Goal: Communication & Community: Answer question/provide support

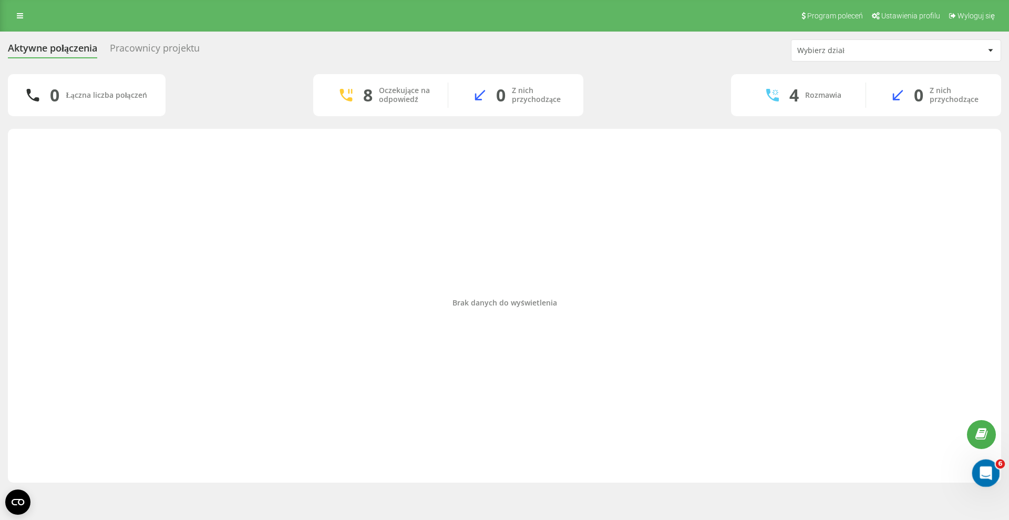
click at [988, 467] on icon "Otwórz komunikator Intercom" at bounding box center [984, 471] width 17 height 17
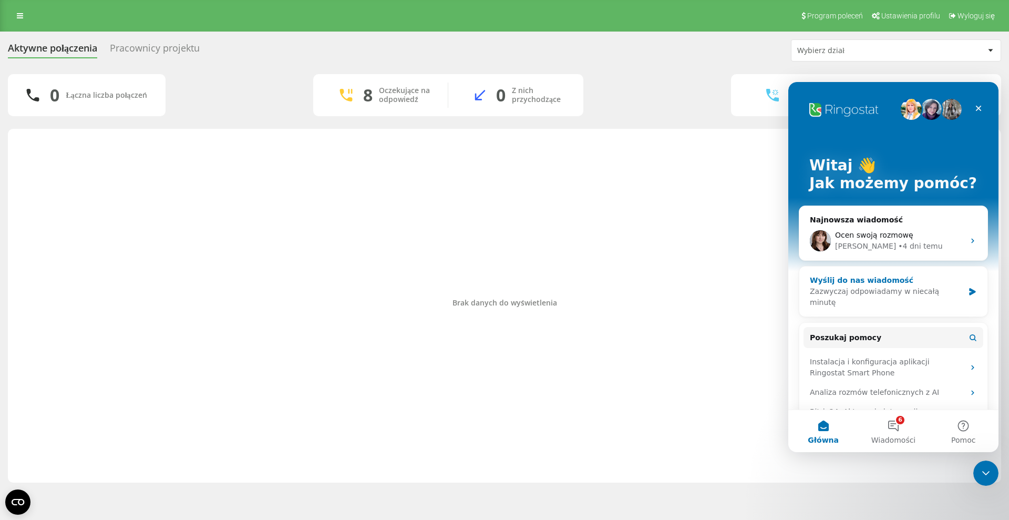
click at [969, 288] on icon "Komunikator Intercom" at bounding box center [972, 291] width 6 height 7
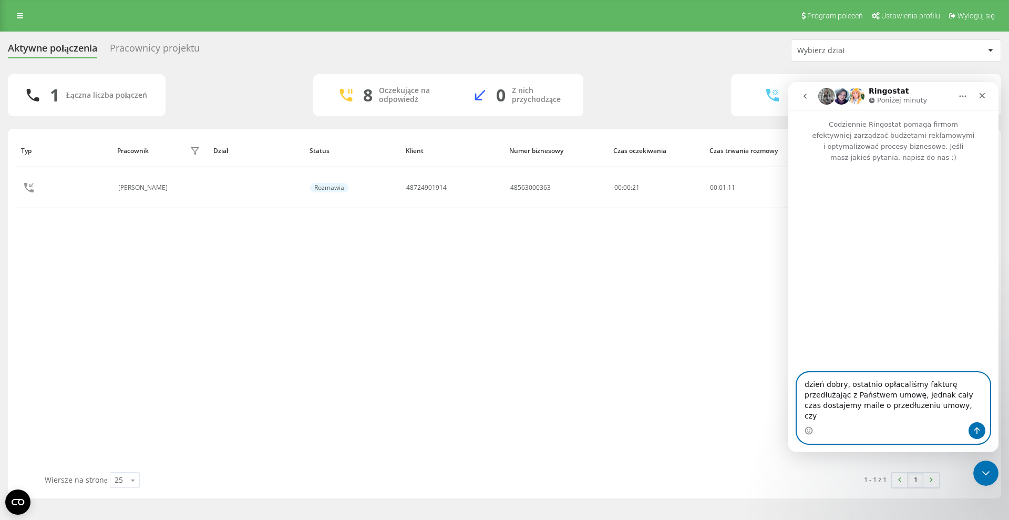
click at [908, 416] on textarea "dzień dobry, ostatnio opłacaliśmy fakturę przedłużając z Państwem umowę, jednak…" at bounding box center [893, 397] width 192 height 49
paste textarea "na czym [DEMOGRAPHIC_DATA] i czy na pewno umowa została przedłuzona?"
type textarea "dzień dobry, ostatnio opłacaliśmy fakturę przedłużając z Państwem umowę, jednak…"
click at [980, 427] on icon "Wyślij wiadomość…" at bounding box center [977, 430] width 8 height 8
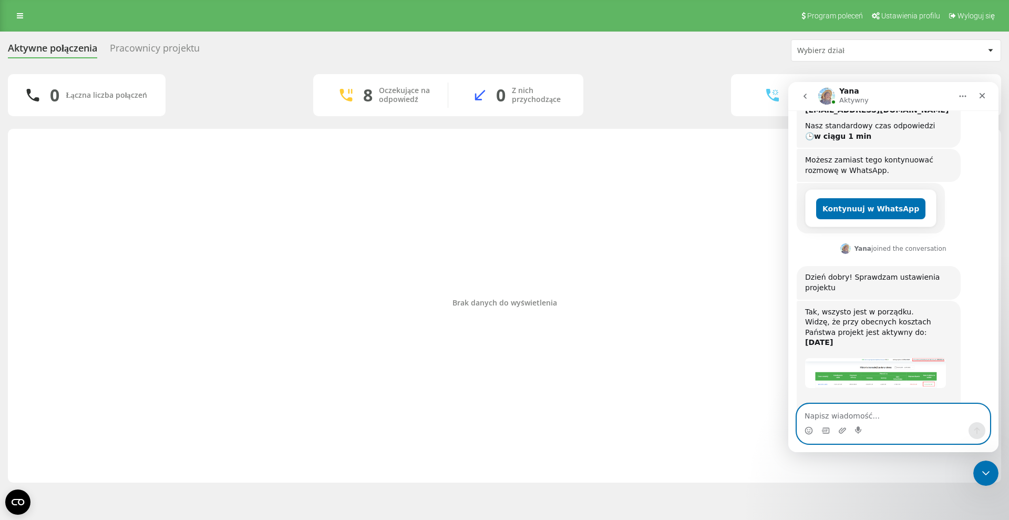
scroll to position [197, 0]
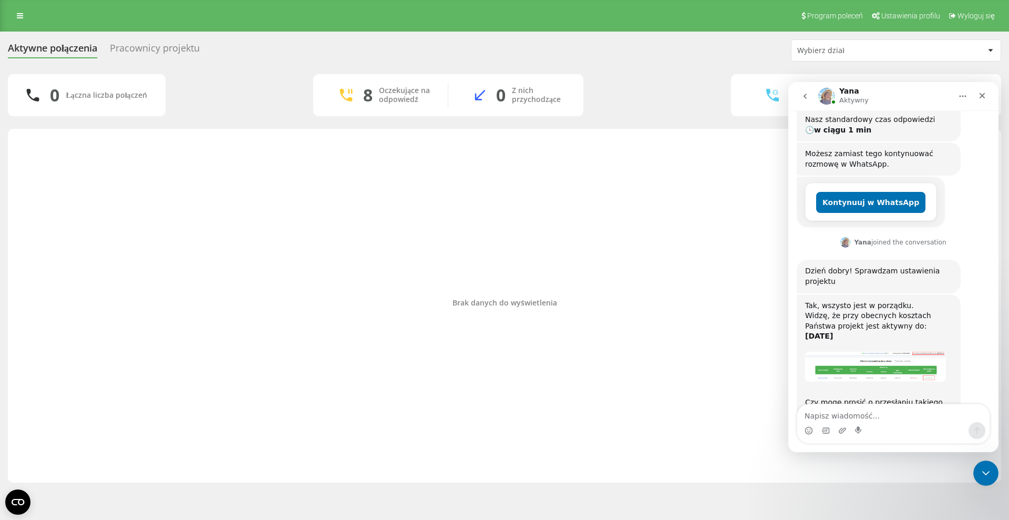
click at [874, 352] on img "Yana mówi…" at bounding box center [875, 367] width 141 height 30
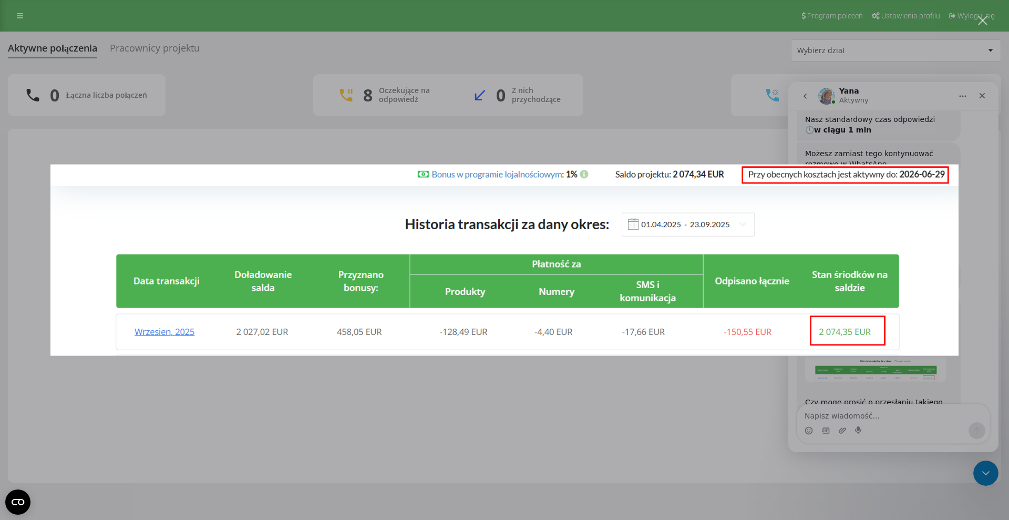
click at [880, 392] on div "Komunikator Intercom" at bounding box center [504, 260] width 1009 height 520
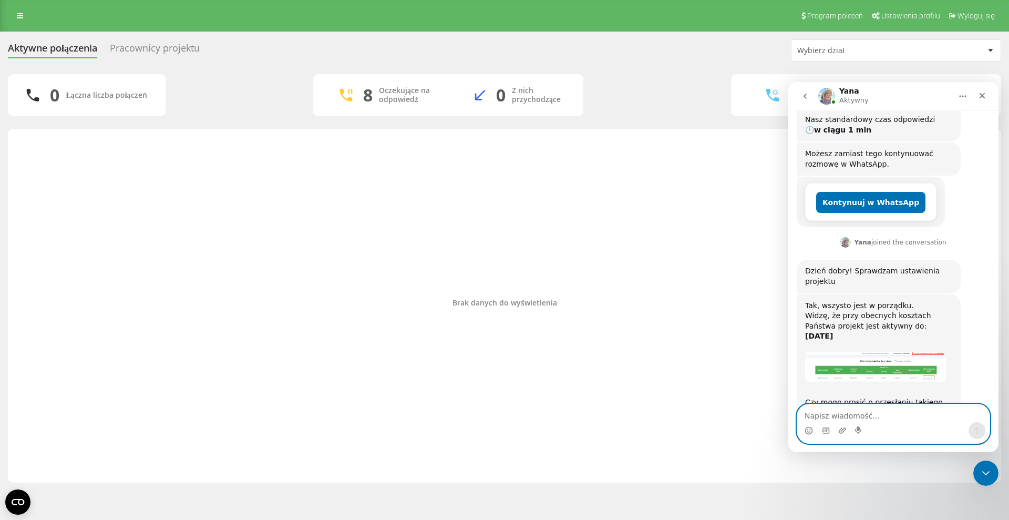
drag, startPoint x: 927, startPoint y: 409, endPoint x: 936, endPoint y: 380, distance: 30.3
click at [927, 408] on textarea "Napisz wiadomość..." at bounding box center [893, 413] width 192 height 18
type textarea "nie rozumiem pytania?"
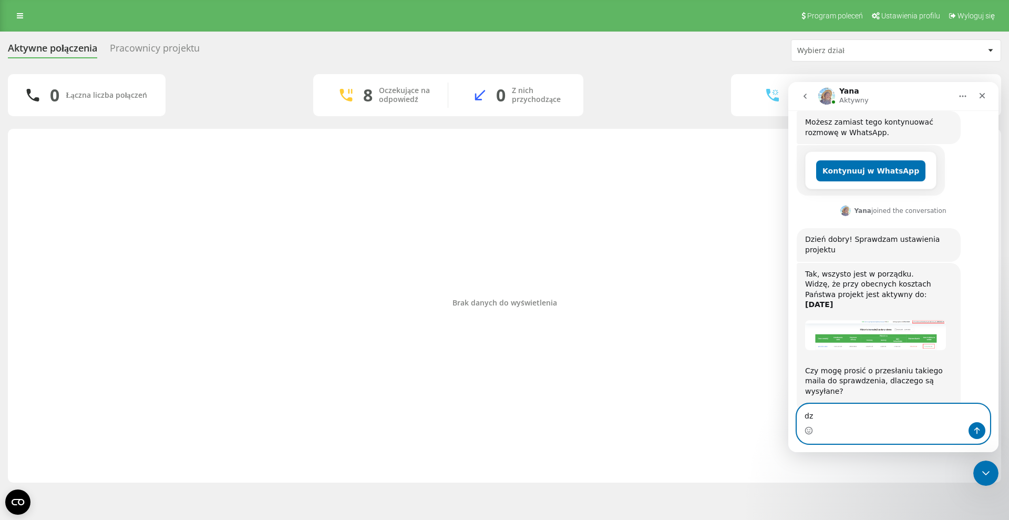
type textarea "d"
type textarea "i dziękuję za informację"
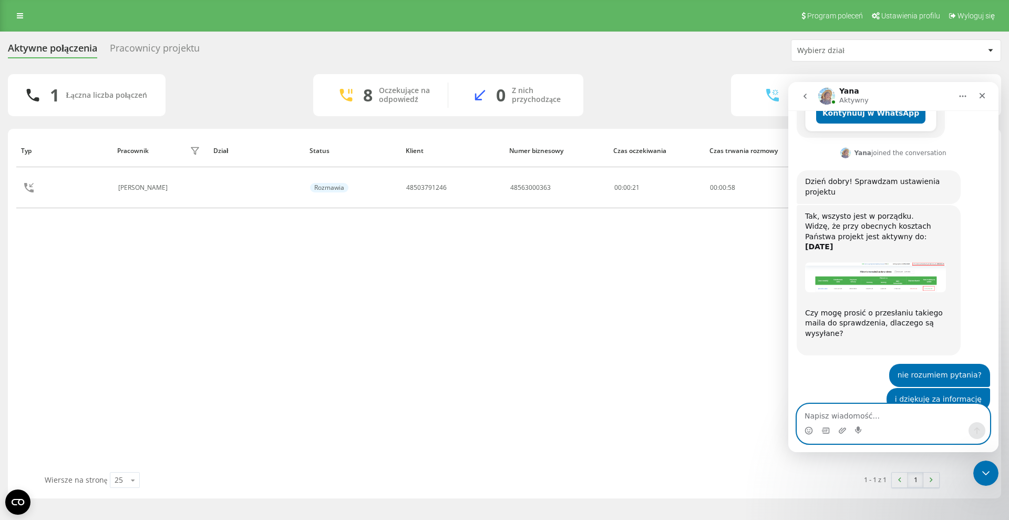
scroll to position [328, 0]
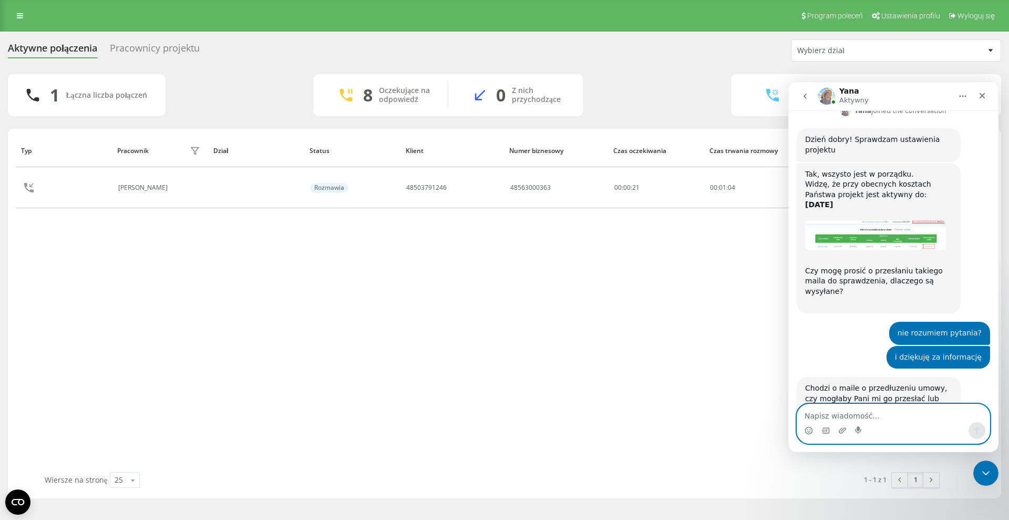
click at [899, 411] on textarea "Napisz wiadomość..." at bounding box center [893, 413] width 192 height 18
type textarea "tak, momencik"
